Goal: Contribute content: Add original content to the website for others to see

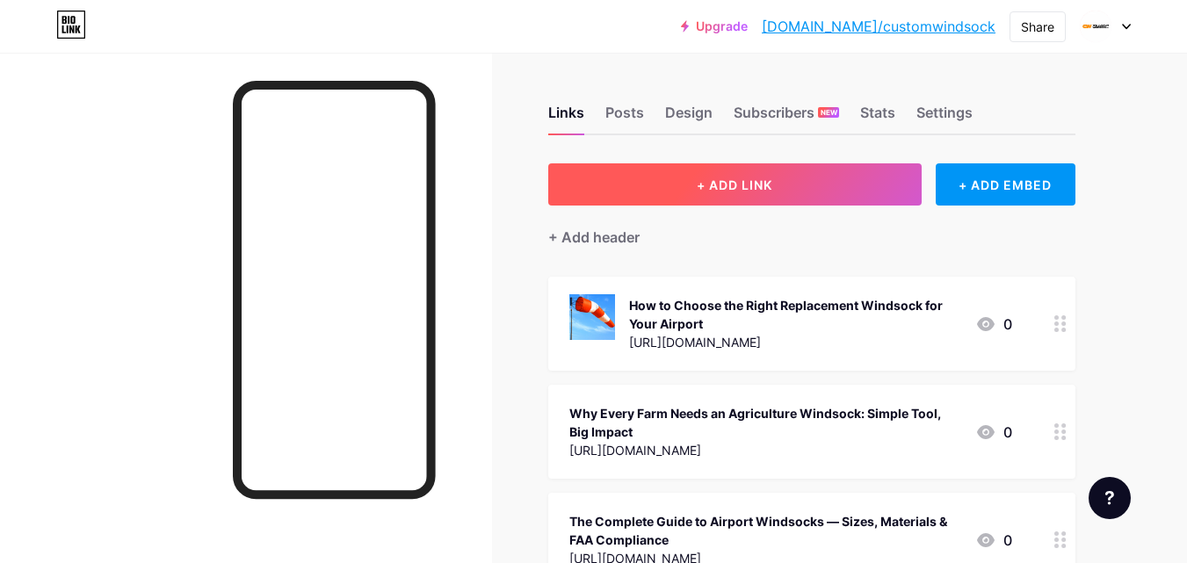
click at [772, 187] on span "+ ADD LINK" at bounding box center [735, 185] width 76 height 15
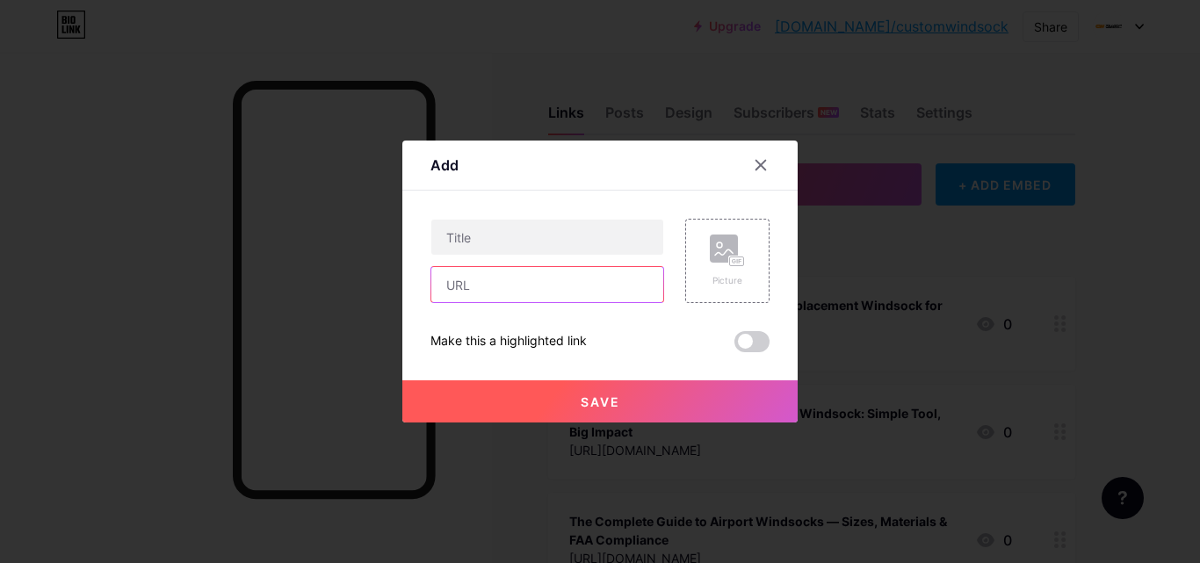
click at [512, 290] on input "text" at bounding box center [547, 284] width 232 height 35
paste input "[URL][DOMAIN_NAME]"
type input "[URL][DOMAIN_NAME]"
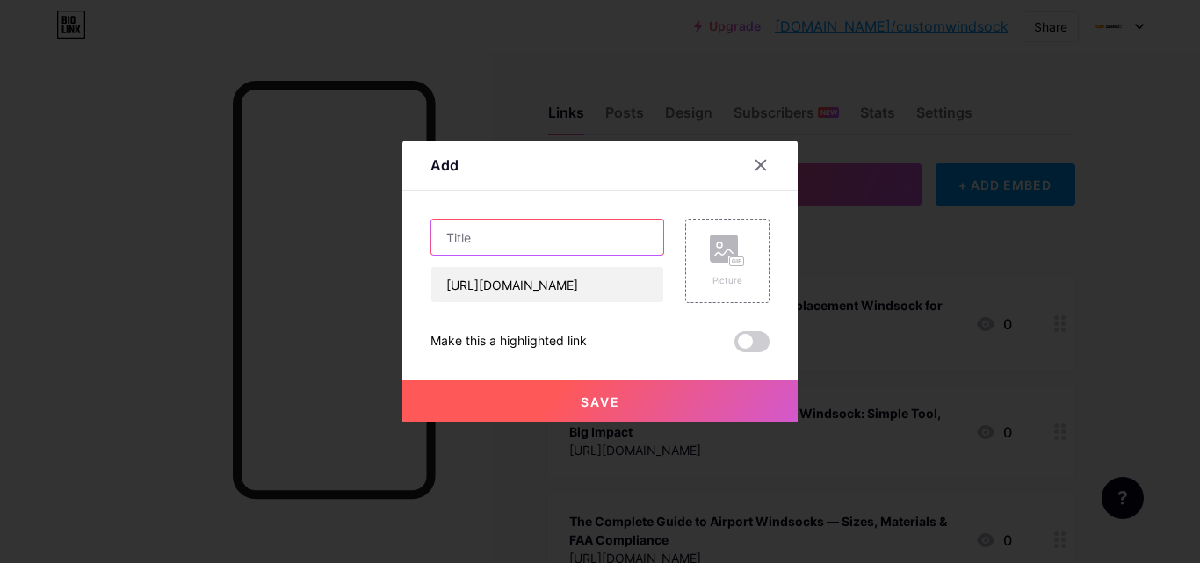
click at [475, 234] on input "text" at bounding box center [547, 237] width 232 height 35
paste input "Top Benefits of UV-Resistant Agricultural Windsocks for Smart Farming"
type input "Top Benefits of UV-Resistant Agricultural Windsocks for Smart Farming"
click at [719, 259] on rect at bounding box center [724, 249] width 28 height 28
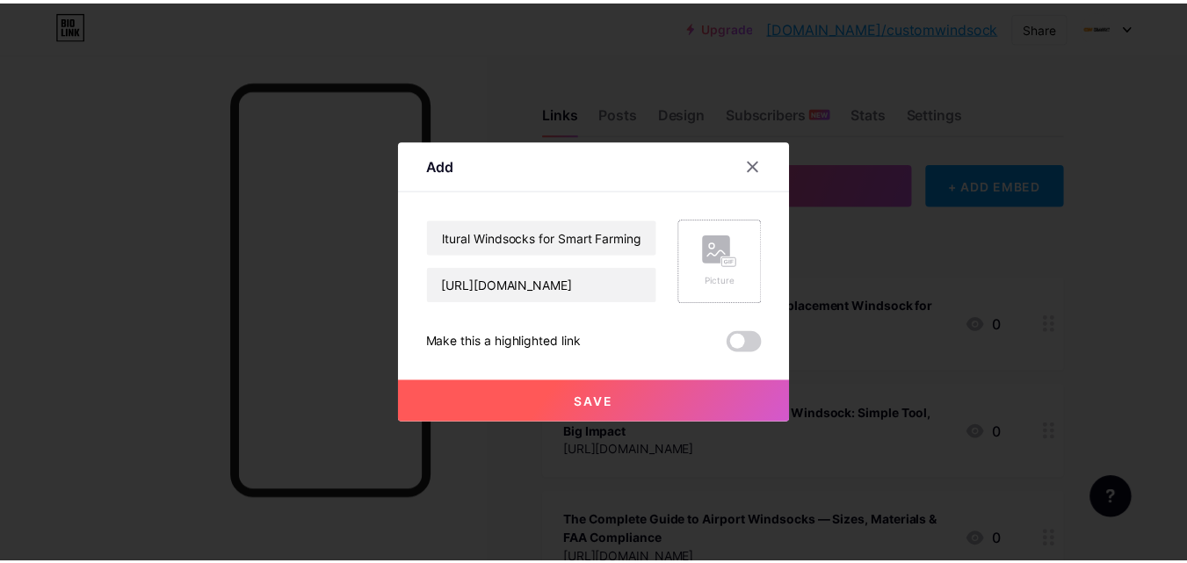
scroll to position [0, 0]
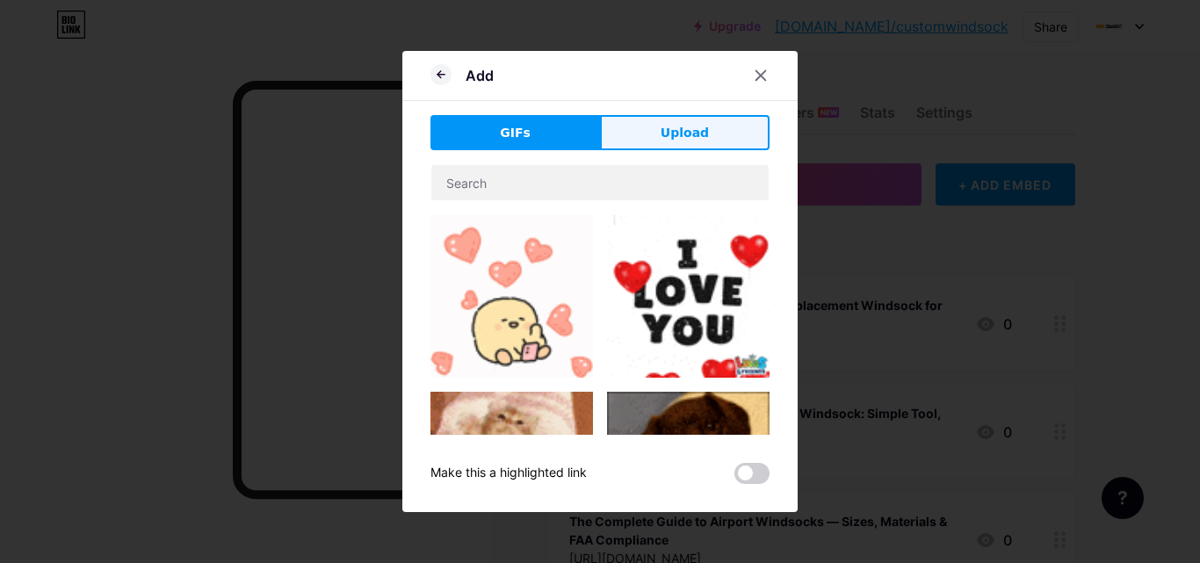
click at [658, 146] on button "Upload" at bounding box center [685, 132] width 170 height 35
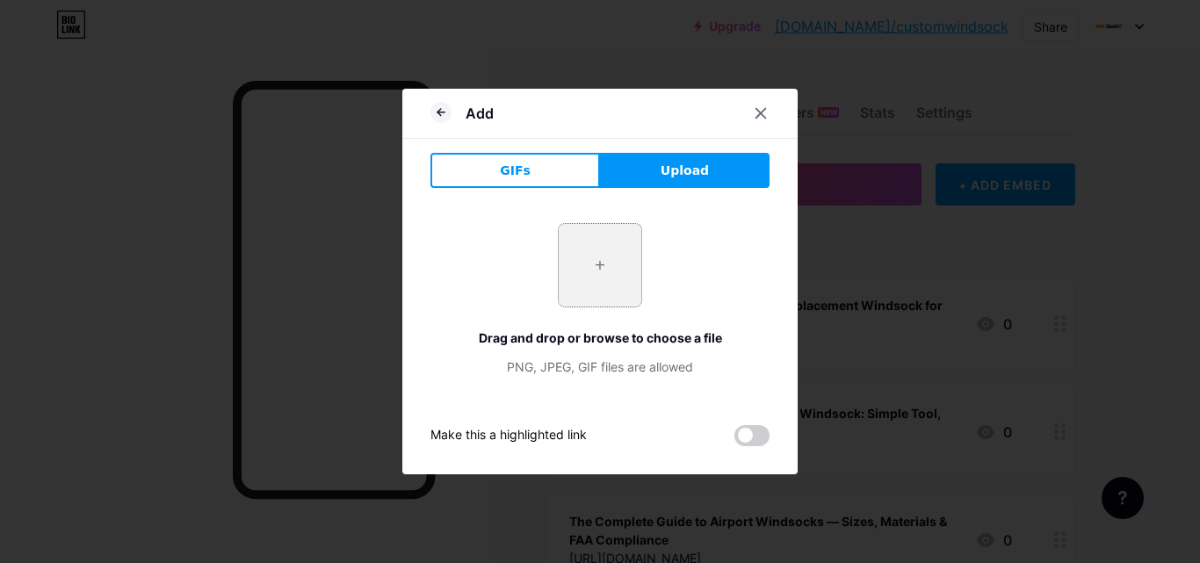
click at [599, 249] on input "file" at bounding box center [600, 265] width 83 height 83
type input "C:\fakepath\Airport Windsock- Heavy-Duty- CASA Compliant.jpg"
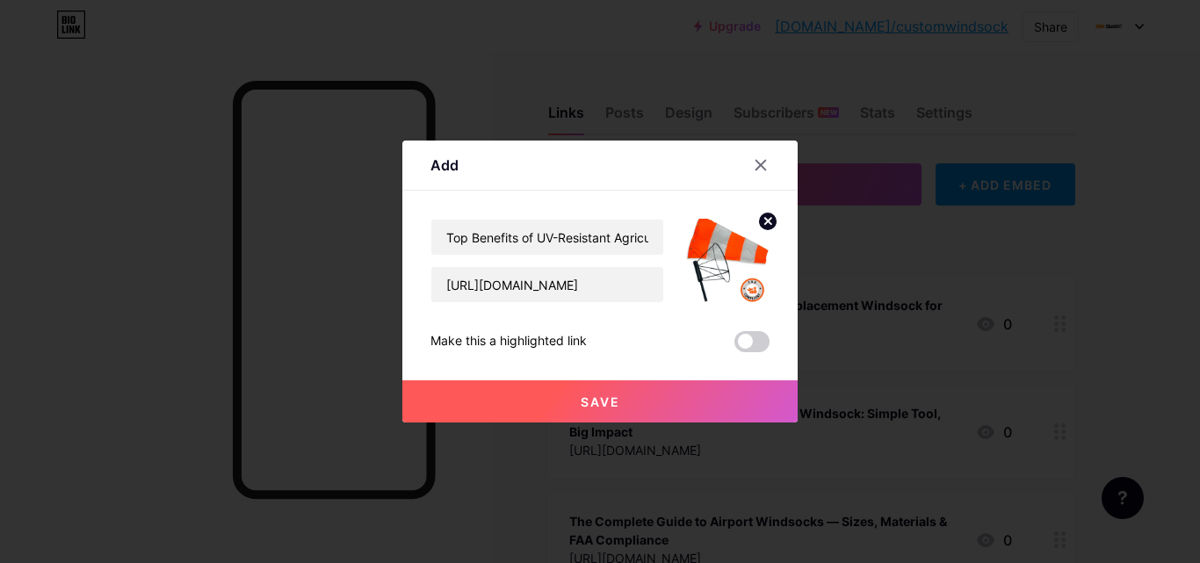
click at [600, 397] on span "Save" at bounding box center [601, 402] width 40 height 15
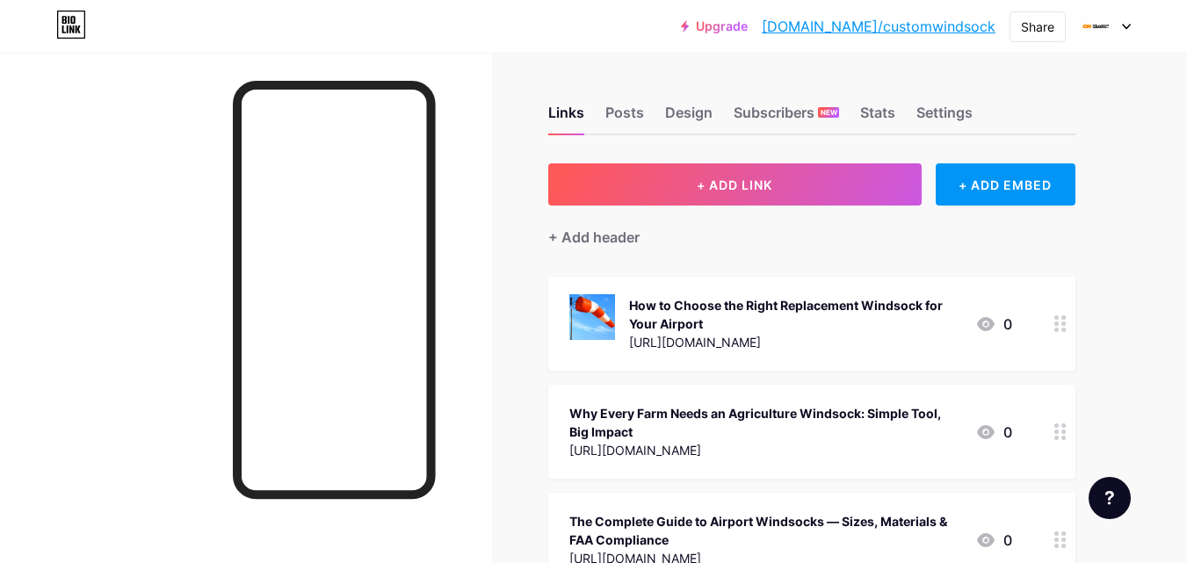
click at [889, 25] on link "[DOMAIN_NAME]/customwindsock" at bounding box center [879, 26] width 234 height 21
